Goal: Find specific page/section: Find specific page/section

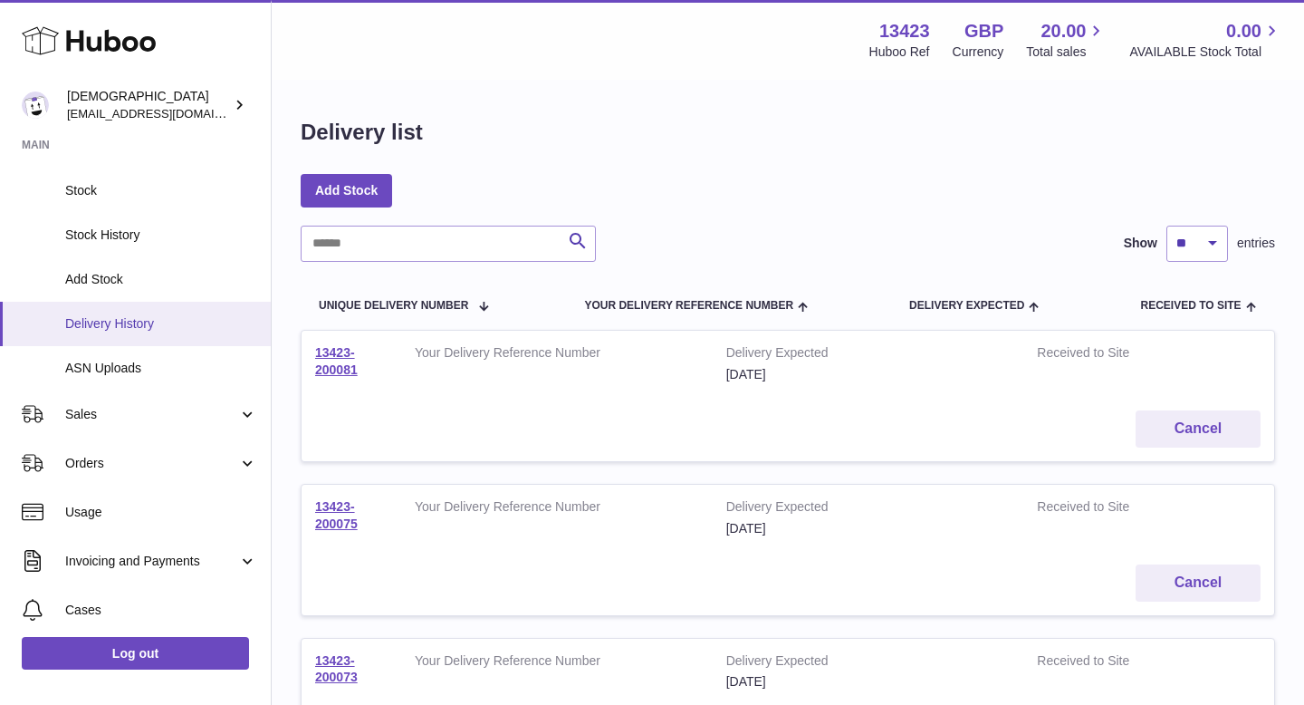
scroll to position [145, 0]
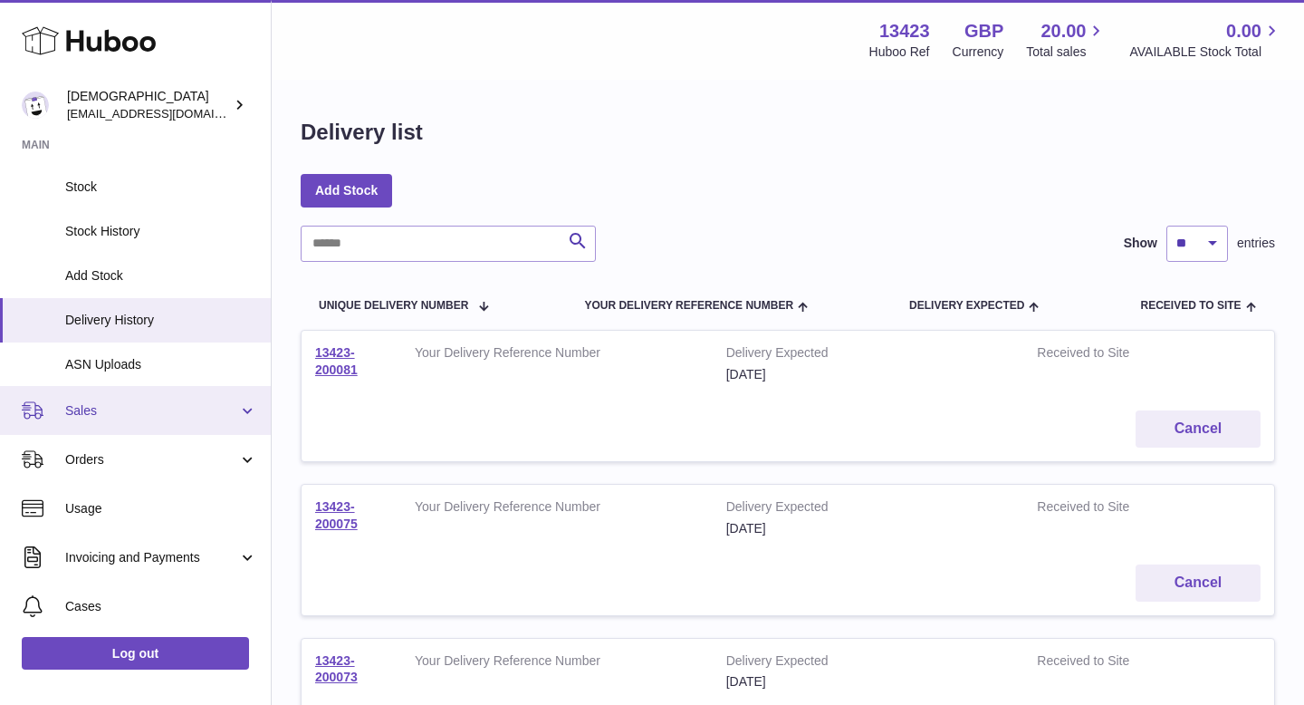
click at [134, 425] on link "Sales" at bounding box center [135, 410] width 271 height 49
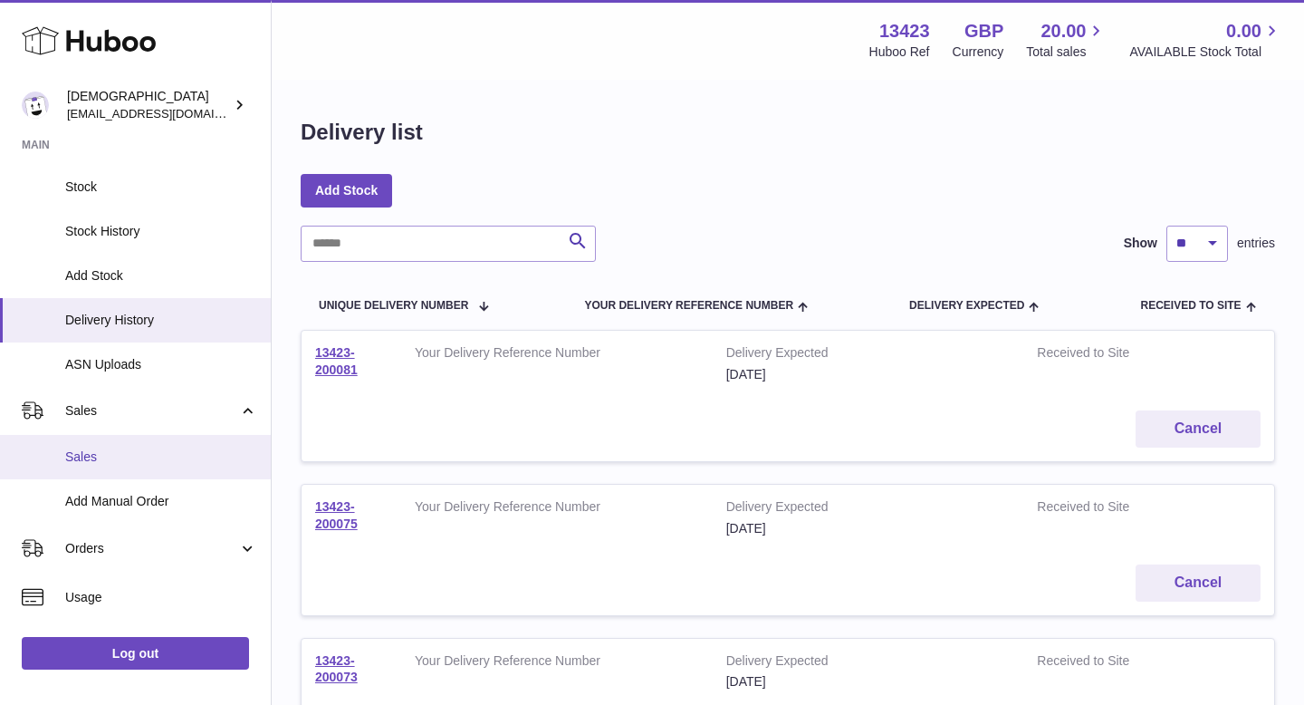
click at [133, 455] on span "Sales" at bounding box center [161, 456] width 192 height 17
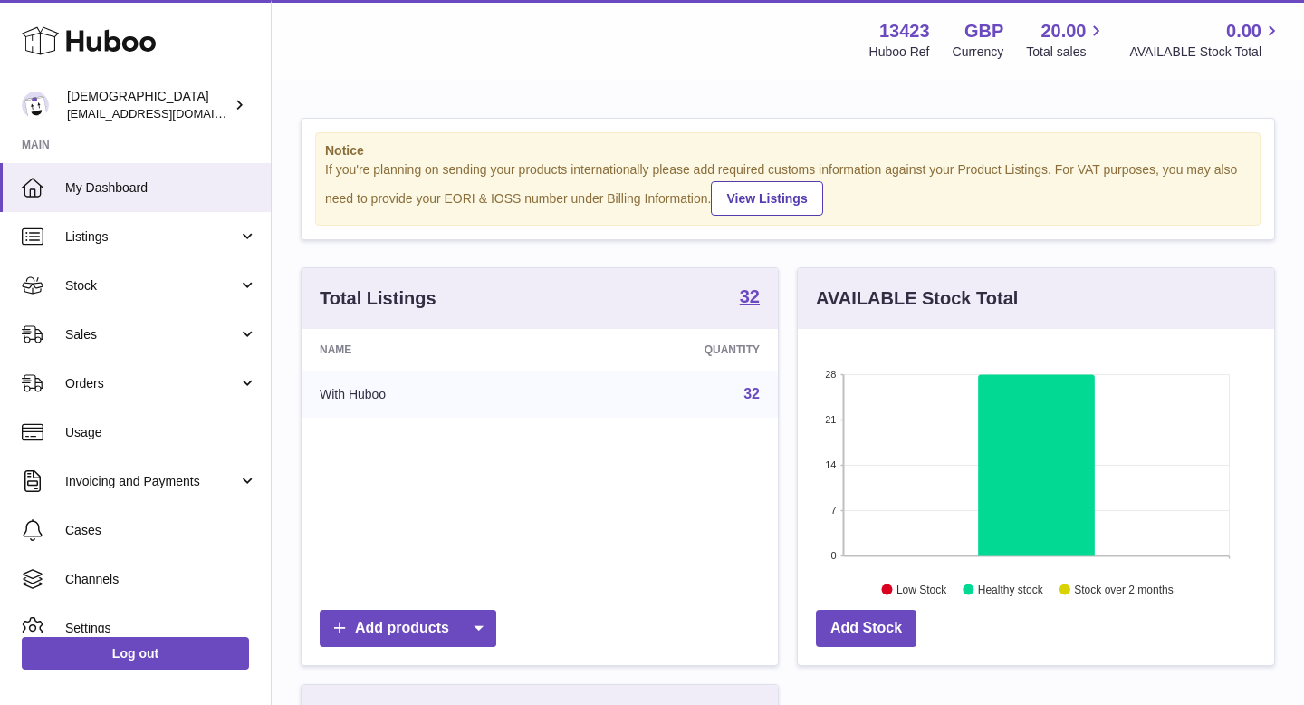
scroll to position [283, 476]
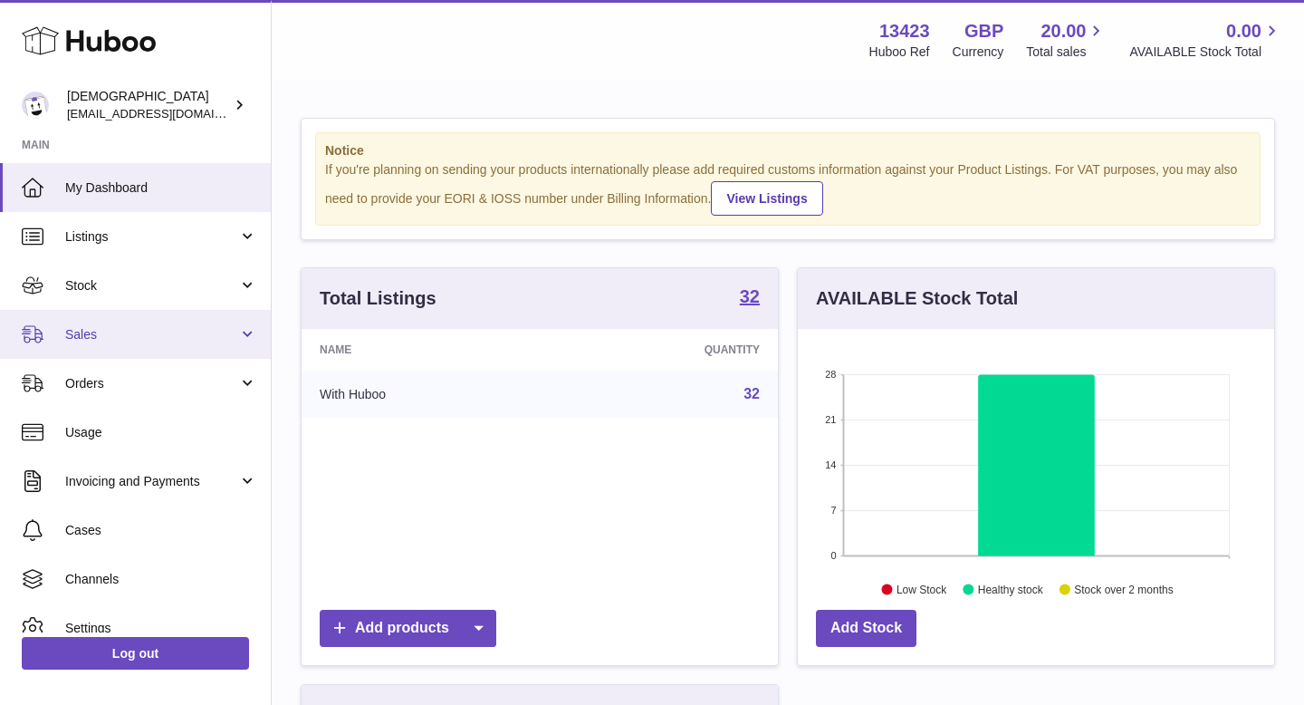
click at [111, 345] on link "Sales" at bounding box center [135, 334] width 271 height 49
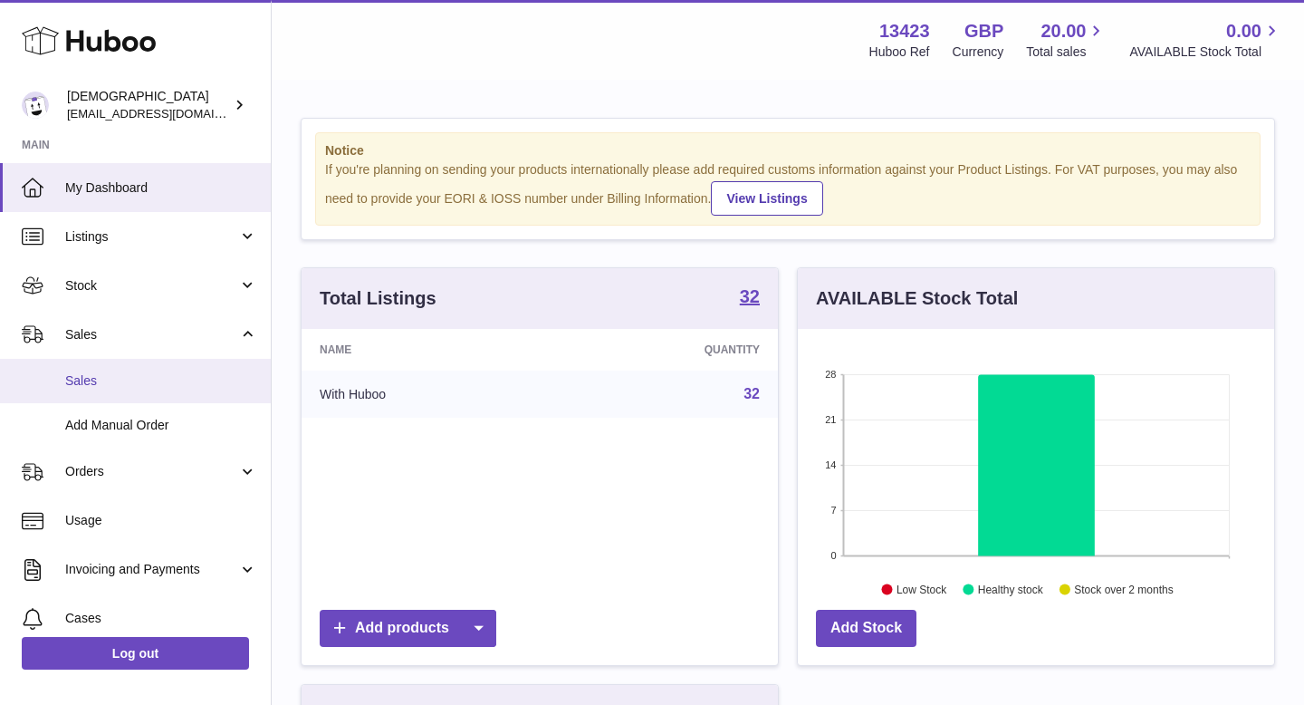
click at [113, 371] on link "Sales" at bounding box center [135, 381] width 271 height 44
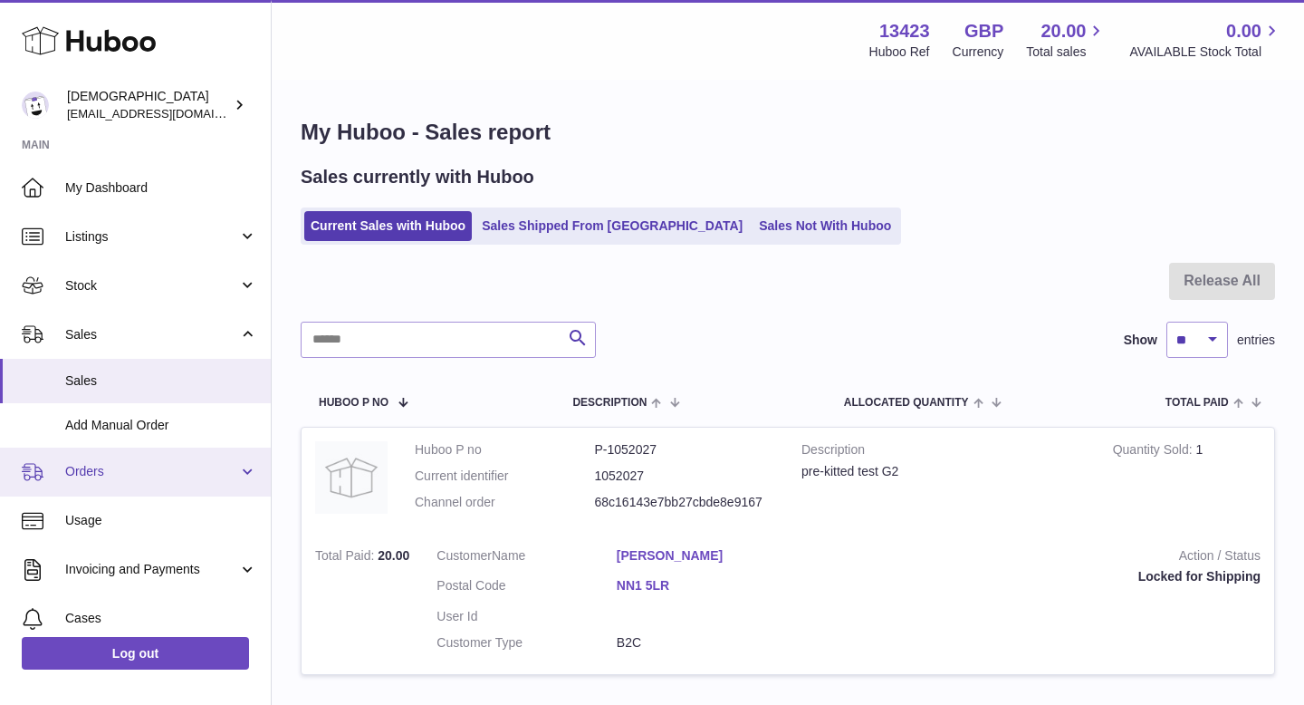
click at [116, 479] on span "Orders" at bounding box center [151, 471] width 173 height 17
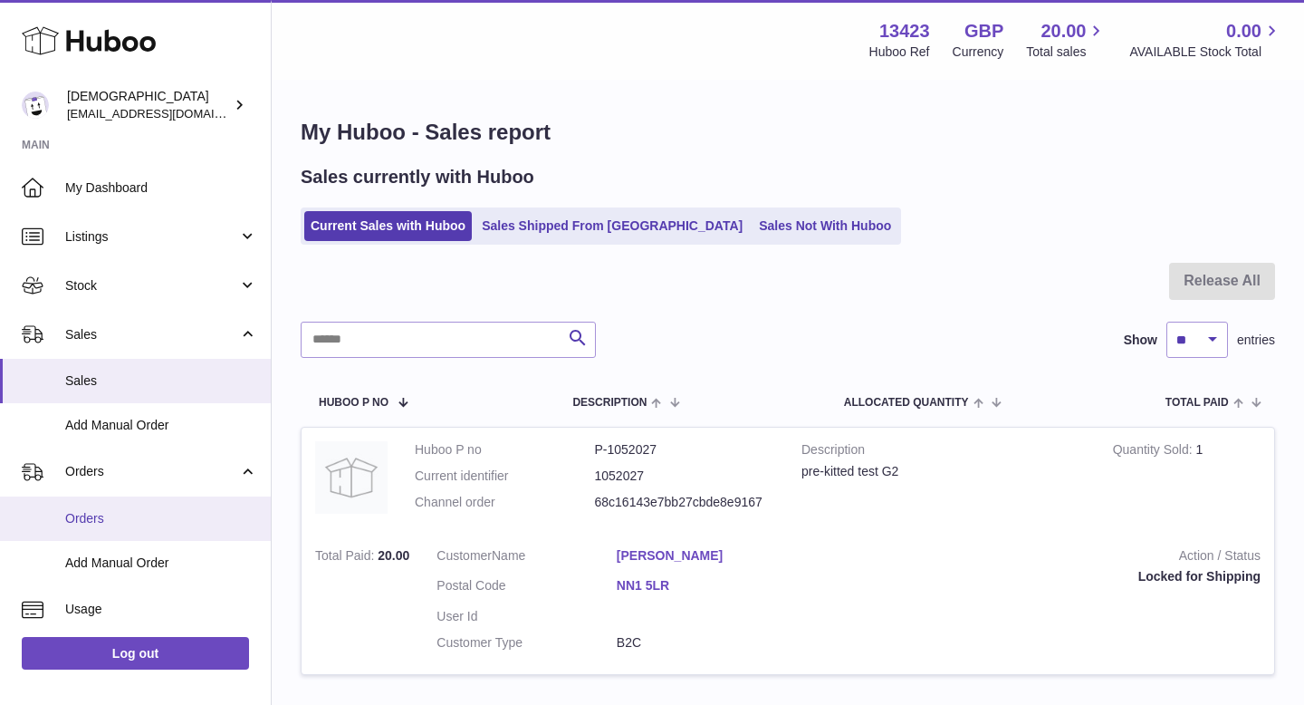
click at [120, 515] on span "Orders" at bounding box center [161, 518] width 192 height 17
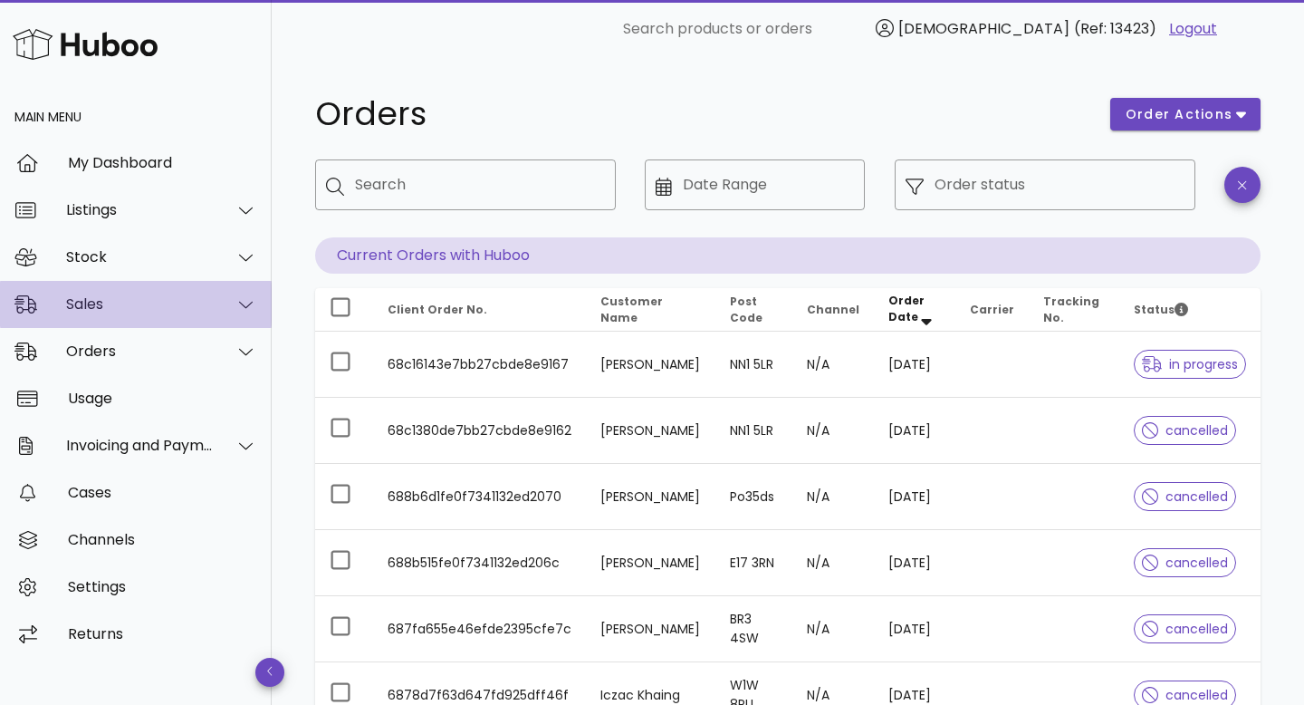
click at [112, 312] on div "Sales" at bounding box center [140, 303] width 148 height 17
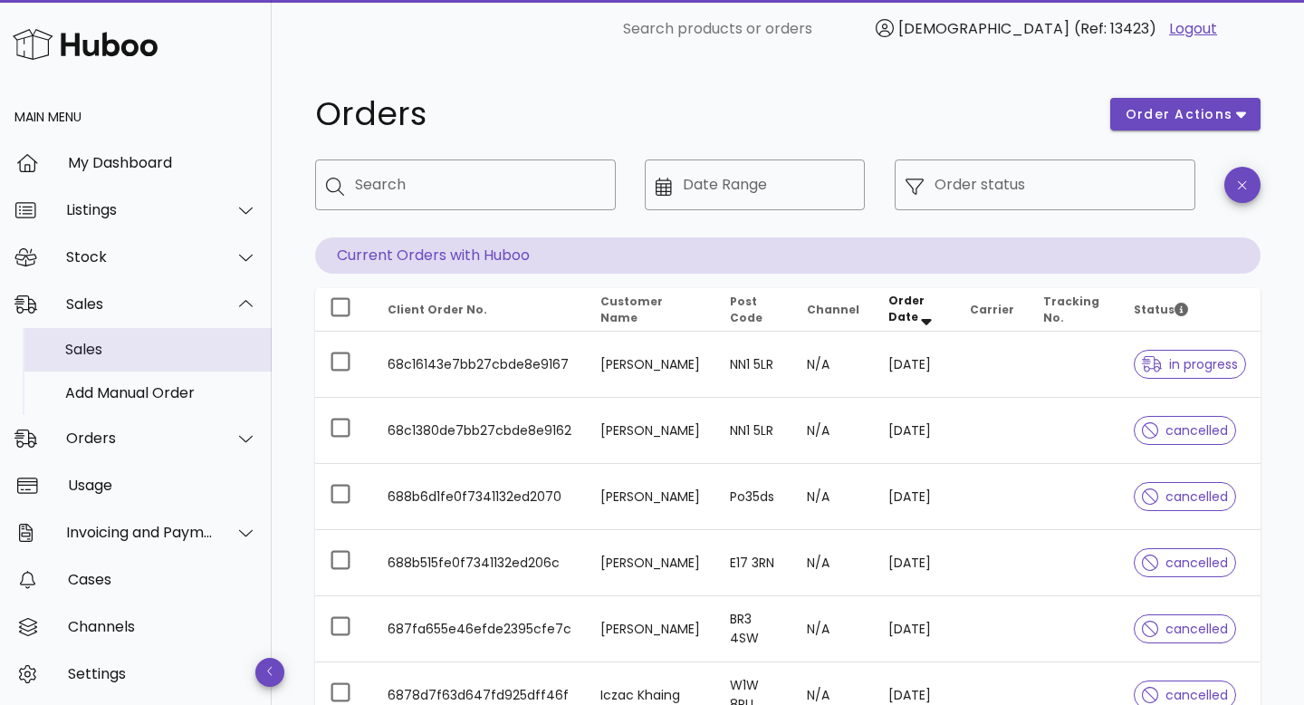
click at [125, 347] on div "Sales" at bounding box center [161, 349] width 192 height 17
